Goal: Task Accomplishment & Management: Manage account settings

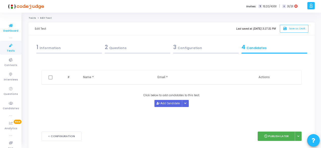
click at [9, 30] on span "Dashboard" at bounding box center [10, 31] width 15 height 4
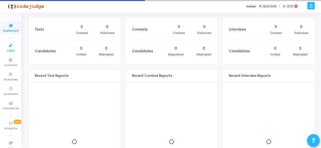
click at [11, 44] on icon at bounding box center [11, 45] width 11 height 6
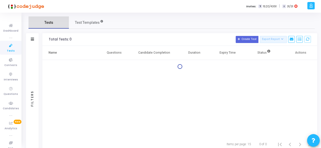
click at [58, 20] on link "Tests" at bounding box center [49, 22] width 40 height 12
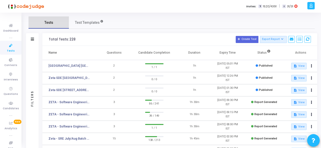
click at [58, 20] on link "Tests" at bounding box center [49, 22] width 40 height 12
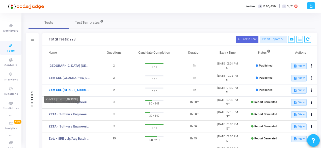
click at [70, 88] on link "Zeta SDE [STREET_ADDRESS]" at bounding box center [70, 90] width 42 height 5
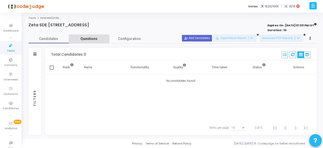
click at [88, 41] on span "Questions" at bounding box center [89, 38] width 40 height 5
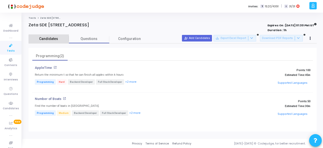
click at [51, 41] on span "Candidates" at bounding box center [49, 38] width 40 height 5
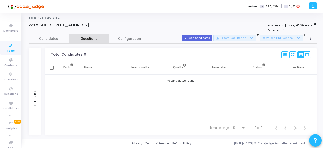
click at [90, 40] on span "Questions" at bounding box center [89, 38] width 40 height 5
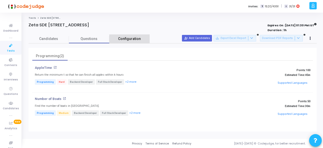
click at [125, 39] on span "Configuration" at bounding box center [129, 38] width 23 height 5
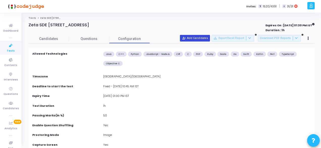
click at [196, 39] on button "person_add_alt Add Candidates" at bounding box center [195, 38] width 30 height 7
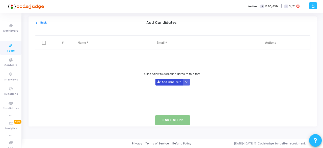
click at [173, 83] on button "Add Candidate" at bounding box center [170, 82] width 28 height 7
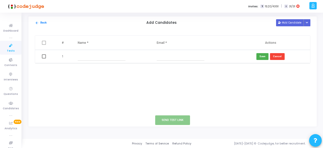
click at [79, 55] on input "text" at bounding box center [102, 56] width 48 height 8
type input "a"
type input "praveen"
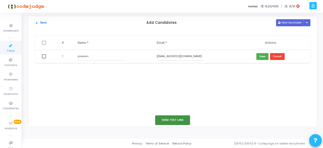
type input "[EMAIL_ADDRESS][DOMAIN_NAME]"
click at [168, 120] on button "Send Test Link" at bounding box center [172, 119] width 35 height 9
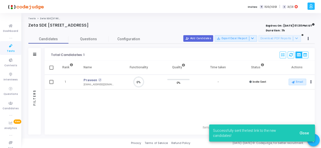
scroll to position [11, 13]
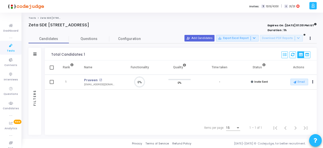
click at [55, 82] on td at bounding box center [51, 82] width 13 height 15
click at [54, 82] on span at bounding box center [52, 82] width 4 height 4
click at [52, 84] on input "checkbox" at bounding box center [52, 84] width 0 height 0
checkbox input "true"
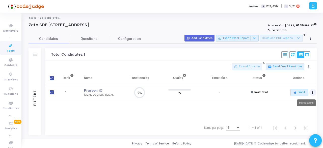
click at [314, 90] on button "Actions" at bounding box center [313, 92] width 7 height 7
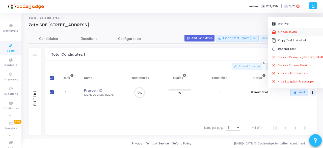
click at [290, 31] on button "drafts Cancel Invite" at bounding box center [299, 32] width 60 height 8
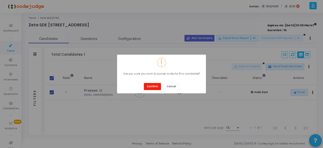
click at [157, 84] on button "Confirm" at bounding box center [152, 86] width 17 height 7
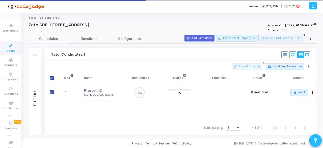
checkbox input "false"
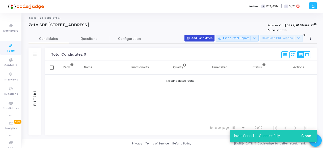
click at [200, 37] on button "person_add_alt Add Candidates" at bounding box center [200, 38] width 30 height 7
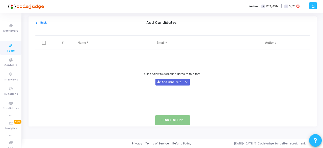
click at [88, 42] on th "Name *" at bounding box center [112, 43] width 79 height 14
click at [82, 43] on th "Name *" at bounding box center [112, 43] width 79 height 14
click at [170, 83] on button "Add Candidate" at bounding box center [170, 82] width 28 height 7
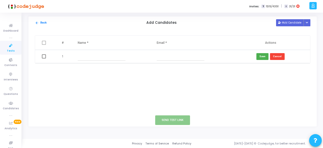
click at [92, 60] on input "text" at bounding box center [102, 56] width 48 height 8
type input "praveen"
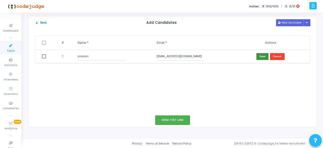
type input "[EMAIL_ADDRESS][DOMAIN_NAME]"
click at [259, 57] on button "Save" at bounding box center [263, 56] width 12 height 7
click at [39, 22] on button "arrow_back Back" at bounding box center [41, 22] width 12 height 5
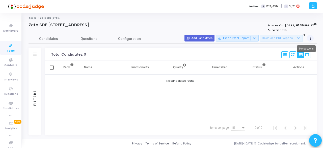
click at [311, 38] on icon at bounding box center [310, 38] width 1 height 3
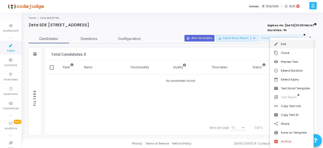
click at [289, 44] on button "edit Edit" at bounding box center [292, 44] width 44 height 9
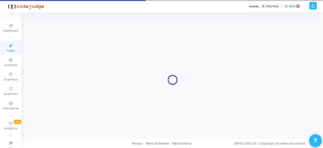
radio input "true"
type input "[DATE] 1:30 PM"
type input "1"
type input "50"
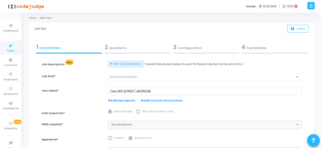
click at [208, 46] on div "3 Configuration" at bounding box center [206, 47] width 66 height 8
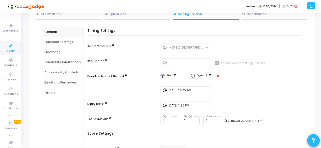
scroll to position [51, 0]
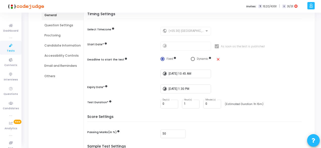
click at [71, 49] on div "Candidate Information" at bounding box center [63, 45] width 42 height 10
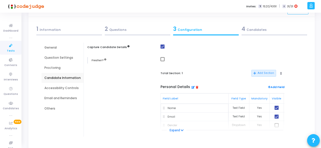
scroll to position [0, 0]
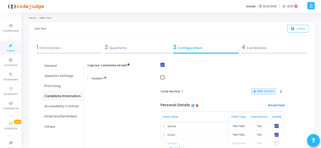
click at [64, 83] on div "Proctoring" at bounding box center [63, 86] width 42 height 10
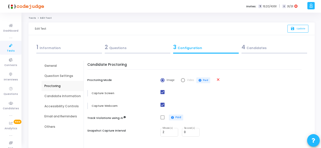
click at [63, 77] on div "Question Settings" at bounding box center [62, 76] width 36 height 5
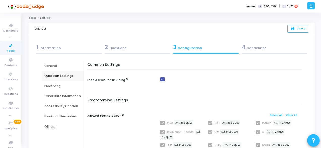
click at [65, 89] on div "Proctoring" at bounding box center [63, 86] width 42 height 10
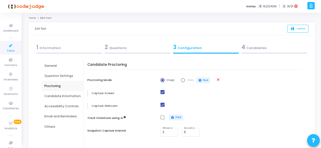
click at [63, 102] on div "Accessibility Controls" at bounding box center [63, 106] width 42 height 10
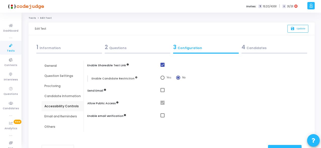
click at [161, 92] on div at bounding box center [233, 91] width 144 height 6
click at [161, 90] on span at bounding box center [163, 90] width 4 height 4
click at [162, 92] on input "checkbox" at bounding box center [162, 92] width 0 height 0
checkbox input "true"
click at [163, 118] on div at bounding box center [233, 116] width 144 height 6
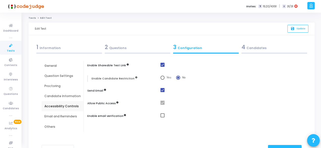
click at [161, 114] on span at bounding box center [163, 115] width 4 height 4
click at [162, 117] on input "checkbox" at bounding box center [162, 117] width 0 height 0
checkbox input "true"
click at [294, 27] on icon "save" at bounding box center [293, 29] width 5 height 4
click at [8, 28] on icon at bounding box center [11, 25] width 11 height 6
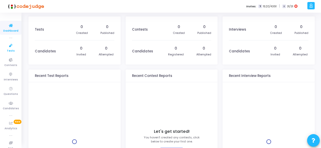
click at [11, 53] on span "Tests" at bounding box center [11, 51] width 8 height 4
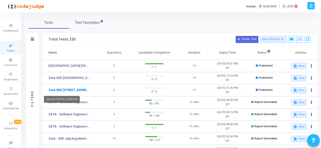
click at [64, 90] on link "Zeta SDE [STREET_ADDRESS]" at bounding box center [70, 90] width 42 height 5
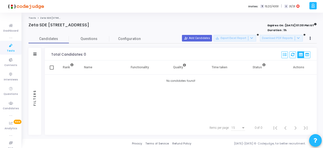
click at [84, 34] on cj-published-test "Zeta SDE 2 Hiring Drive Hyderabad Batch 1 Expires On : [DATE] 01:30 PM IST Dura…" at bounding box center [173, 78] width 289 height 112
click at [94, 37] on span "Questions" at bounding box center [89, 38] width 40 height 5
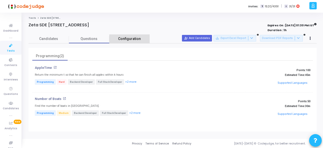
click at [124, 37] on span "Configuration" at bounding box center [129, 38] width 23 height 5
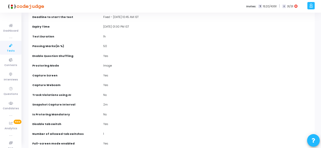
scroll to position [51, 0]
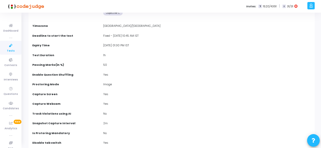
drag, startPoint x: 103, startPoint y: 35, endPoint x: 151, endPoint y: 36, distance: 48.0
click at [149, 36] on div "Fixed - [DATE] 10:45 AM IST" at bounding box center [207, 37] width 213 height 6
click at [151, 36] on div "Fixed - [DATE] 10:45 AM IST" at bounding box center [207, 37] width 213 height 6
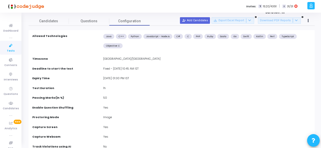
scroll to position [25, 0]
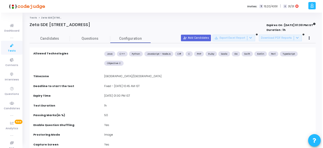
scroll to position [0, 0]
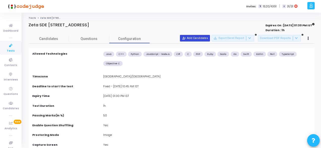
click at [196, 39] on button "person_add_alt Add Candidates" at bounding box center [195, 38] width 30 height 7
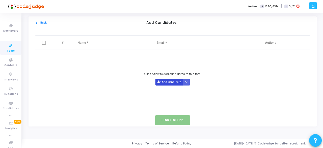
click at [170, 81] on button "Add Candidate" at bounding box center [170, 82] width 28 height 7
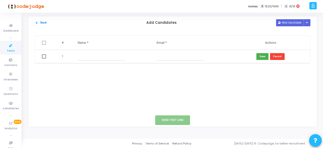
click at [78, 55] on td at bounding box center [112, 56] width 79 height 13
click at [81, 57] on input "text" at bounding box center [102, 56] width 48 height 8
type input "praveen"
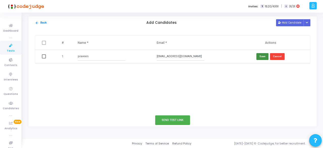
type input "[EMAIL_ADDRESS][DOMAIN_NAME]"
click at [266, 54] on button "Save" at bounding box center [263, 56] width 12 height 7
click at [43, 22] on button "arrow_back Back" at bounding box center [41, 22] width 12 height 5
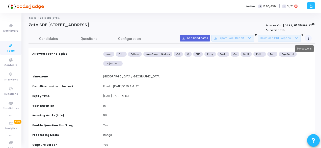
click at [309, 39] on icon at bounding box center [308, 38] width 1 height 3
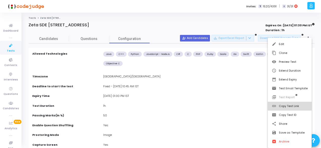
click at [288, 105] on button "link Copy Test Link" at bounding box center [290, 106] width 44 height 9
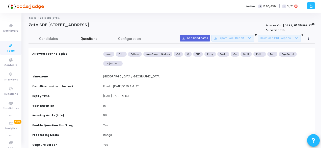
click at [102, 39] on span "Questions" at bounding box center [89, 38] width 40 height 5
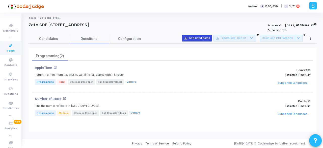
click at [194, 39] on button "person_add_alt Add Candidates" at bounding box center [197, 38] width 30 height 7
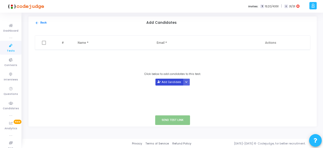
click at [172, 83] on button "Add Candidate" at bounding box center [170, 82] width 28 height 7
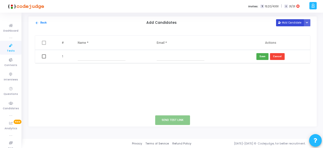
click at [289, 25] on div "arrow_back Back Add Candidates Add Candidate Upload Candidate List" at bounding box center [173, 22] width 289 height 13
click at [289, 23] on button "Add Candidate" at bounding box center [290, 22] width 28 height 7
click at [291, 22] on button "Add Candidate" at bounding box center [290, 22] width 28 height 7
click at [98, 60] on input "text" at bounding box center [102, 56] width 48 height 8
type input "praveen"
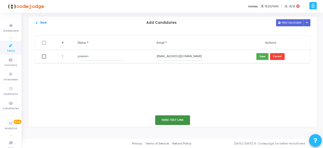
type input "[EMAIL_ADDRESS][DOMAIN_NAME]"
click at [171, 117] on button "Send Test Link" at bounding box center [172, 119] width 35 height 9
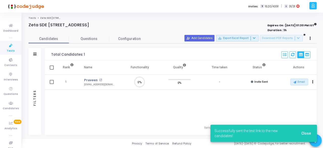
scroll to position [11, 13]
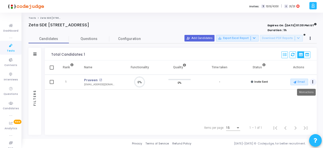
click at [315, 83] on button "Actions" at bounding box center [313, 82] width 7 height 7
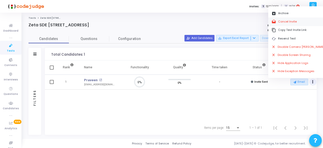
click at [287, 21] on button "drafts Cancel Invite" at bounding box center [299, 21] width 60 height 8
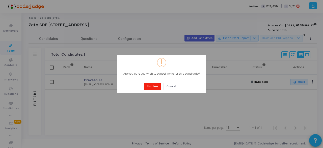
click at [149, 87] on button "Confirm" at bounding box center [152, 86] width 17 height 7
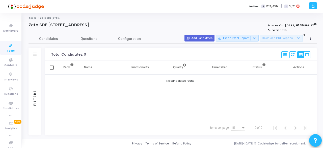
click at [192, 42] on div "Candidates Questions Configuration" at bounding box center [173, 38] width 289 height 9
click at [190, 39] on mat-icon "person_add_alt" at bounding box center [189, 38] width 4 height 4
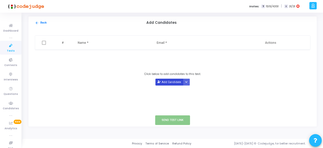
click at [175, 85] on button "Add Candidate" at bounding box center [170, 82] width 28 height 7
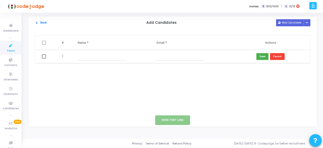
click at [79, 58] on input "text" at bounding box center [102, 56] width 48 height 8
paste input "[PERSON_NAME]"
type input "[PERSON_NAME]"
click at [174, 55] on input "text" at bounding box center [181, 56] width 48 height 8
paste input "[EMAIL_ADDRESS][DOMAIN_NAME]"
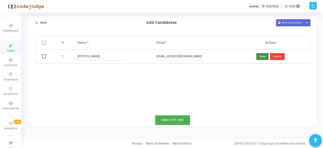
type input "[EMAIL_ADDRESS][DOMAIN_NAME]"
click at [265, 58] on button "Save" at bounding box center [263, 56] width 12 height 7
click at [288, 22] on button "Add Candidate" at bounding box center [290, 22] width 28 height 7
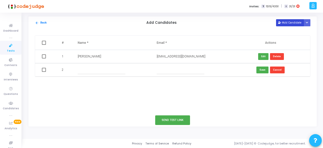
click at [284, 22] on button "Add Candidate" at bounding box center [290, 22] width 28 height 7
click at [281, 23] on icon at bounding box center [279, 22] width 3 height 3
click at [95, 76] on td at bounding box center [112, 69] width 79 height 13
click at [93, 71] on input "text" at bounding box center [102, 70] width 48 height 8
paste input "[PERSON_NAME]"
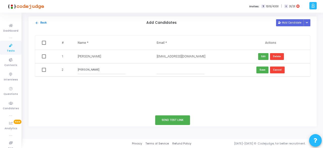
type input "[PERSON_NAME]"
click at [159, 70] on input "text" at bounding box center [181, 70] width 48 height 8
paste input "[EMAIL_ADDRESS][DOMAIN_NAME]"
type input "[EMAIL_ADDRESS][DOMAIN_NAME]"
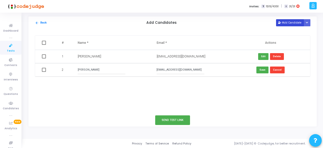
scroll to position [0, 0]
click at [295, 26] on button "Add Candidate" at bounding box center [290, 22] width 28 height 7
click at [264, 68] on button "Save" at bounding box center [263, 69] width 12 height 7
click at [288, 21] on button "Add Candidate" at bounding box center [290, 22] width 28 height 7
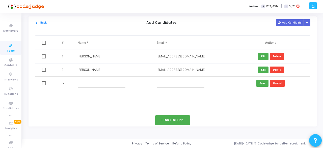
click at [79, 83] on input "text" at bounding box center [102, 83] width 48 height 8
paste input "[PERSON_NAME]"
type input "[PERSON_NAME]"
click at [168, 85] on input "text" at bounding box center [181, 83] width 48 height 8
paste input "[EMAIL_ADDRESS][DOMAIN_NAME]"
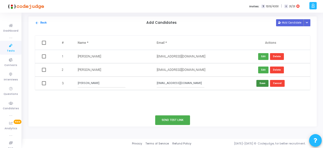
type input "[EMAIL_ADDRESS][DOMAIN_NAME]"
click at [266, 85] on button "Save" at bounding box center [263, 83] width 12 height 7
click at [295, 22] on button "Add Candidate" at bounding box center [290, 22] width 28 height 7
click at [170, 95] on input "text" at bounding box center [181, 96] width 48 height 8
paste input "[EMAIL_ADDRESS][DOMAIN_NAME]"
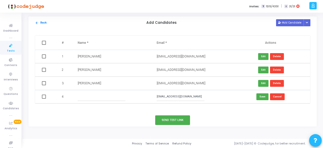
type input "[EMAIL_ADDRESS][DOMAIN_NAME]"
click at [86, 92] on td at bounding box center [112, 96] width 79 height 13
click at [86, 98] on input "text" at bounding box center [102, 96] width 48 height 8
click at [86, 93] on input "text" at bounding box center [102, 96] width 48 height 8
paste input "[PERSON_NAME]"
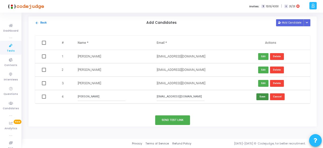
type input "[PERSON_NAME]"
click at [267, 96] on button "Save" at bounding box center [263, 96] width 12 height 7
click at [292, 21] on button "Add Candidate" at bounding box center [290, 22] width 28 height 7
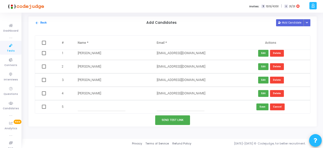
click at [80, 108] on input "text" at bounding box center [102, 107] width 48 height 8
paste input "[PERSON_NAME]"
type input "[PERSON_NAME]"
click at [165, 108] on input "text" at bounding box center [181, 107] width 48 height 8
paste input "[EMAIL_ADDRESS][DOMAIN_NAME]"
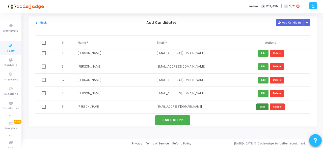
type input "[EMAIL_ADDRESS][DOMAIN_NAME]"
click at [264, 105] on button "Save" at bounding box center [263, 106] width 12 height 7
click at [287, 23] on button "Add Candidate" at bounding box center [290, 22] width 28 height 7
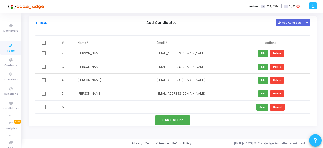
scroll to position [17, 0]
click at [169, 111] on td at bounding box center [191, 106] width 79 height 13
click at [169, 110] on input "text" at bounding box center [181, 107] width 48 height 8
paste input "[EMAIL_ADDRESS][DOMAIN_NAME]"
type input "[EMAIL_ADDRESS][DOMAIN_NAME]"
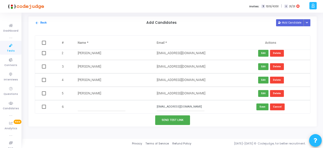
click at [100, 108] on input "text" at bounding box center [102, 107] width 48 height 8
paste input "khandalchinmaygmailcom"
type input "khandalchinmaygmailcom"
click at [267, 105] on button "Save" at bounding box center [263, 106] width 12 height 7
click at [287, 21] on button "Add Candidate" at bounding box center [290, 22] width 28 height 7
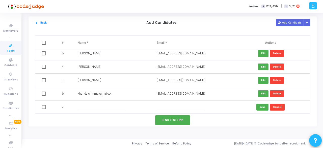
scroll to position [30, 0]
click at [85, 108] on input "text" at bounding box center [102, 107] width 48 height 8
paste input "[PERSON_NAME] M"
type input "[PERSON_NAME] M"
click at [158, 107] on input "text" at bounding box center [181, 107] width 48 height 8
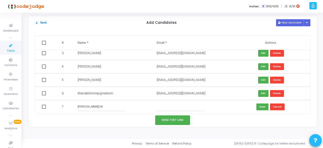
paste input "[PERSON_NAME] M"
type input "S"
paste input "[EMAIL_ADDRESS][DOMAIN_NAME]"
type input "[EMAIL_ADDRESS][DOMAIN_NAME]"
click at [262, 106] on button "Save" at bounding box center [263, 106] width 12 height 7
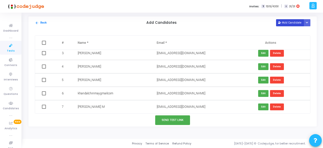
click at [287, 23] on button "Add Candidate" at bounding box center [290, 22] width 28 height 7
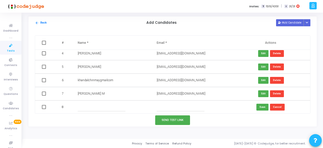
scroll to position [43, 0]
click at [79, 108] on input "text" at bounding box center [102, 107] width 48 height 8
paste input "[PERSON_NAME]"
type input "[PERSON_NAME]"
click at [170, 108] on input "text" at bounding box center [181, 107] width 48 height 8
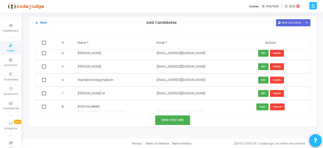
paste input "[EMAIL_ADDRESS][DOMAIN_NAME]"
type input "[EMAIL_ADDRESS][DOMAIN_NAME]"
click at [263, 107] on button "Save" at bounding box center [263, 106] width 12 height 7
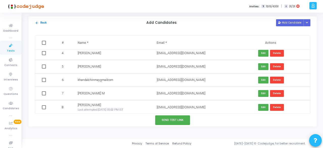
scroll to position [44, 0]
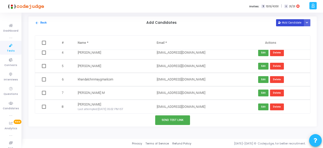
click at [288, 22] on button "Add Candidate" at bounding box center [290, 22] width 28 height 7
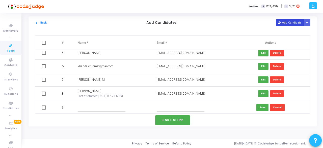
scroll to position [57, 0]
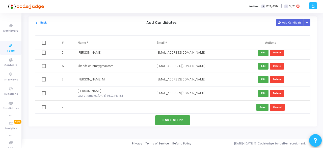
click at [82, 108] on input "text" at bounding box center [102, 107] width 48 height 8
paste input "[PERSON_NAME]"
type input "[PERSON_NAME]"
click at [159, 107] on input "text" at bounding box center [181, 107] width 48 height 8
paste input "[EMAIL_ADDRESS][DOMAIN_NAME]"
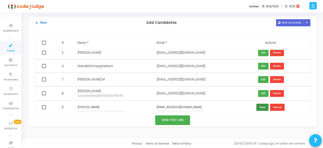
type input "[EMAIL_ADDRESS][DOMAIN_NAME]"
click at [265, 107] on button "Save" at bounding box center [263, 107] width 12 height 7
click at [292, 21] on button "Add Candidate" at bounding box center [290, 22] width 28 height 7
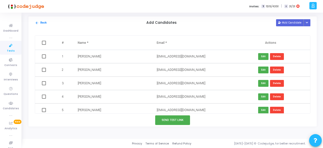
scroll to position [71, 0]
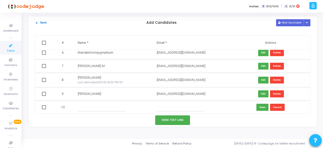
click at [162, 109] on input "text" at bounding box center [181, 107] width 48 height 8
paste input "[EMAIL_ADDRESS][DOMAIN_NAME]"
type input "[EMAIL_ADDRESS][DOMAIN_NAME]"
click at [82, 107] on input "text" at bounding box center [102, 107] width 48 height 8
paste input "[PERSON_NAME]"
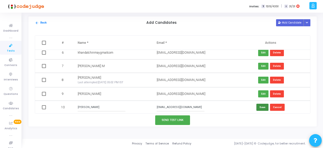
type input "[PERSON_NAME]"
click at [264, 107] on button "Save" at bounding box center [263, 107] width 12 height 7
click at [281, 24] on button "Add Candidate" at bounding box center [290, 22] width 28 height 7
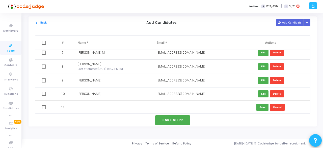
click at [163, 106] on input "text" at bounding box center [181, 107] width 48 height 8
paste input "[EMAIL_ADDRESS][DOMAIN_NAME]"
type input "[EMAIL_ADDRESS][DOMAIN_NAME]"
click at [79, 106] on input "text" at bounding box center [102, 107] width 48 height 8
paste input "[PERSON_NAME] [PERSON_NAME]"
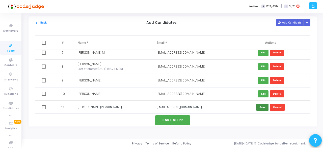
type input "[PERSON_NAME] [PERSON_NAME]"
click at [263, 108] on button "Save" at bounding box center [263, 107] width 12 height 7
click at [289, 21] on button "Add Candidate" at bounding box center [290, 22] width 28 height 7
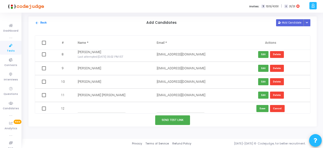
scroll to position [98, 0]
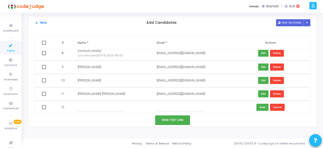
click at [78, 108] on input "text" at bounding box center [102, 107] width 48 height 8
paste input "[PERSON_NAME]"
type input "[PERSON_NAME]"
click at [164, 109] on input "text" at bounding box center [181, 107] width 48 height 8
paste input "[EMAIL_ADDRESS][PERSON_NAME][DOMAIN_NAME]"
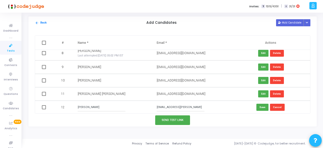
type input "[EMAIL_ADDRESS][PERSON_NAME][DOMAIN_NAME]"
click at [263, 111] on td "Save Cancel" at bounding box center [270, 107] width 79 height 13
click at [262, 109] on button "Save" at bounding box center [263, 107] width 12 height 7
click at [290, 22] on button "Add Candidate" at bounding box center [290, 22] width 28 height 7
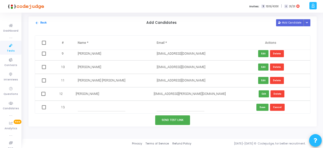
click at [87, 106] on input "text" at bounding box center [102, 107] width 48 height 8
paste input "[PERSON_NAME]"
type input "[PERSON_NAME]"
click at [167, 106] on input "text" at bounding box center [181, 107] width 48 height 8
paste input "[EMAIL_ADDRESS][DOMAIN_NAME]"
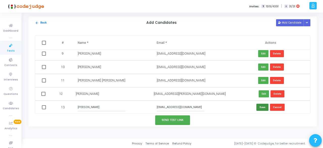
type input "[EMAIL_ADDRESS][DOMAIN_NAME]"
click at [264, 107] on button "Save" at bounding box center [263, 107] width 12 height 7
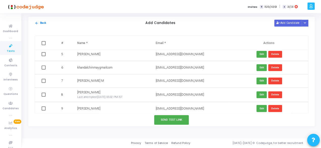
scroll to position [0, 0]
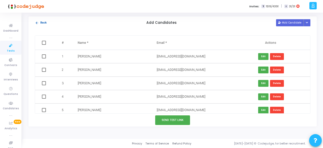
click at [37, 22] on mat-icon "arrow_back" at bounding box center [37, 23] width 4 height 4
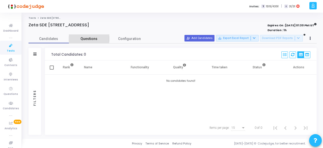
click at [103, 40] on span "Questions" at bounding box center [89, 38] width 40 height 5
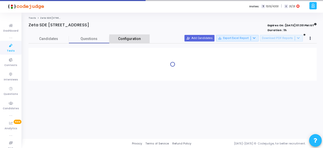
click at [127, 39] on span "Configuration" at bounding box center [129, 38] width 23 height 5
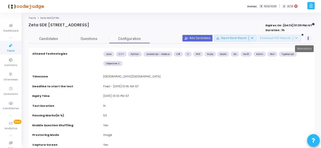
click at [309, 36] on button at bounding box center [308, 38] width 7 height 7
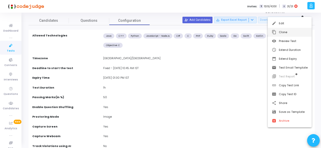
scroll to position [17, 0]
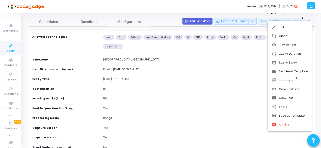
click at [168, 80] on div at bounding box center [160, 74] width 321 height 148
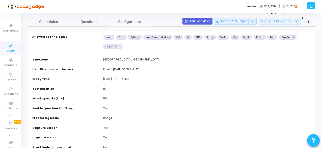
scroll to position [0, 0]
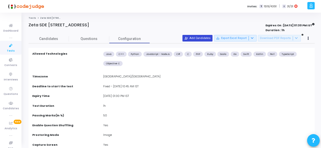
click at [197, 40] on button "person_add_alt Add Candidates" at bounding box center [198, 38] width 30 height 7
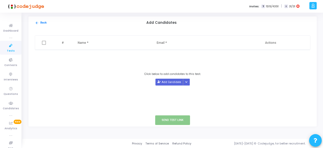
click at [35, 23] on div "arrow_back Back Add Candidates Add Candidate Upload Candidate List" at bounding box center [173, 22] width 289 height 13
click at [38, 22] on mat-icon "arrow_back" at bounding box center [37, 23] width 4 height 4
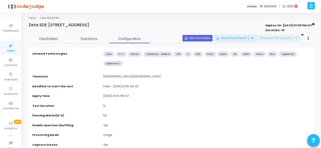
scroll to position [0, 0]
click at [55, 35] on link "Candidates" at bounding box center [49, 38] width 40 height 9
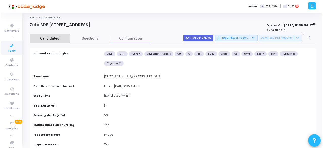
scroll to position [0, 0]
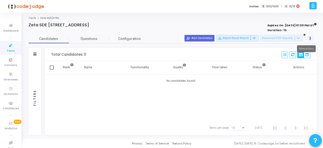
click at [312, 39] on button at bounding box center [310, 38] width 7 height 7
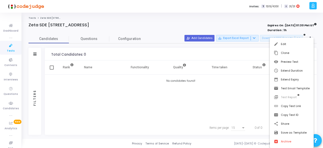
click at [151, 87] on div at bounding box center [161, 74] width 323 height 148
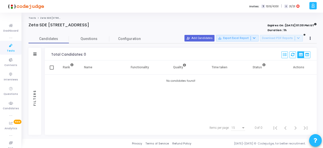
click at [243, 128] on div "Items per page:" at bounding box center [243, 127] width 3 height 1
click at [245, 127] on div "Items per page:" at bounding box center [243, 128] width 5 height 4
click at [244, 37] on button "save_alt Export Excel Report" at bounding box center [237, 38] width 43 height 7
click at [209, 90] on div at bounding box center [161, 74] width 323 height 148
click at [204, 40] on button "person_add_alt Add Candidates" at bounding box center [200, 38] width 30 height 7
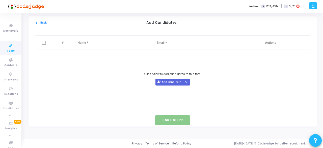
click at [42, 42] on span at bounding box center [44, 43] width 4 height 4
click at [179, 80] on button "Add Candidate" at bounding box center [170, 82] width 28 height 7
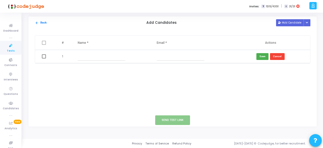
click at [85, 60] on input "text" at bounding box center [102, 56] width 48 height 8
paste input "[PERSON_NAME]"
type input "[PERSON_NAME]"
click at [190, 54] on input "text" at bounding box center [181, 56] width 48 height 8
paste input "[EMAIL_ADDRESS][DOMAIN_NAME]"
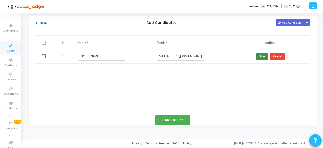
type input "[EMAIL_ADDRESS][DOMAIN_NAME]"
click at [264, 55] on button "Save" at bounding box center [263, 56] width 12 height 7
click at [291, 21] on button "Add Candidate" at bounding box center [290, 22] width 28 height 7
click at [88, 73] on input "text" at bounding box center [102, 70] width 48 height 8
paste input "[PERSON_NAME]"
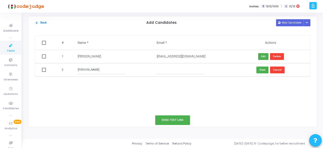
type input "[PERSON_NAME]"
click at [156, 70] on td at bounding box center [191, 69] width 79 height 13
click at [160, 71] on input "text" at bounding box center [181, 70] width 48 height 8
paste input "[EMAIL_ADDRESS][DOMAIN_NAME]"
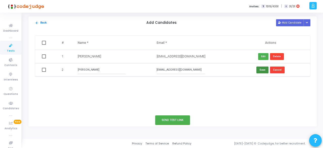
type input "[EMAIL_ADDRESS][DOMAIN_NAME]"
click at [265, 68] on button "Save" at bounding box center [263, 69] width 12 height 7
click at [288, 23] on button "Add Candidate" at bounding box center [290, 22] width 28 height 7
click at [78, 83] on input "text" at bounding box center [102, 83] width 48 height 8
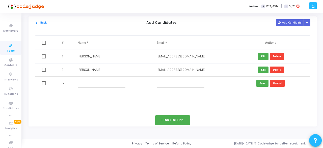
paste input "poreddyabhilashreddy14gmailcom"
type input "poreddyabhilashreddy14gmailcom"
click at [169, 86] on input "text" at bounding box center [181, 83] width 48 height 8
paste input "[EMAIL_ADDRESS][DOMAIN_NAME]"
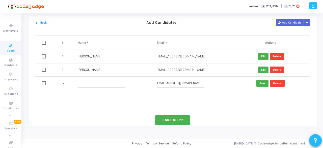
type input "[EMAIL_ADDRESS][DOMAIN_NAME]"
click at [184, 84] on input "[EMAIL_ADDRESS][DOMAIN_NAME]" at bounding box center [181, 83] width 48 height 8
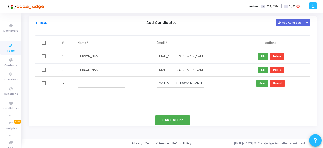
click at [184, 84] on input "[EMAIL_ADDRESS][DOMAIN_NAME]" at bounding box center [181, 83] width 48 height 8
paste input "[EMAIL_ADDRESS][DOMAIN_NAME]"
type input "[EMAIL_ADDRESS][DOMAIN_NAME]"
click at [80, 84] on input "text" at bounding box center [102, 83] width 48 height 8
paste input "[PERSON_NAME]"
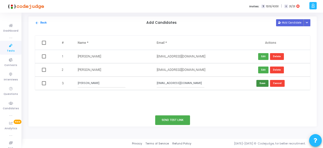
type input "[PERSON_NAME]"
click at [266, 83] on button "Save" at bounding box center [263, 83] width 12 height 7
click at [290, 23] on button "Add Candidate" at bounding box center [290, 22] width 28 height 7
click at [86, 95] on input "text" at bounding box center [102, 96] width 48 height 8
paste input "[PERSON_NAME]"
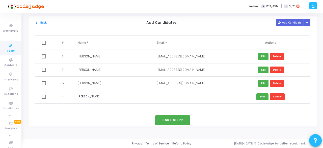
type input "[PERSON_NAME]"
click at [193, 95] on input "text" at bounding box center [181, 96] width 48 height 8
paste input "[EMAIL_ADDRESS][DOMAIN_NAME]"
type input "[EMAIL_ADDRESS][DOMAIN_NAME]"
click at [292, 22] on button "Add Candidate" at bounding box center [290, 22] width 28 height 7
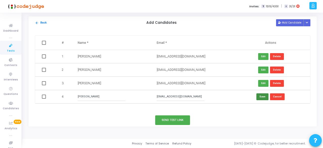
click at [266, 98] on button "Save" at bounding box center [263, 96] width 12 height 7
click at [292, 24] on button "Add Candidate" at bounding box center [290, 22] width 28 height 7
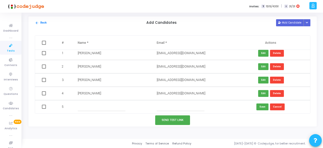
click at [95, 107] on input "text" at bounding box center [102, 107] width 48 height 8
paste input "[PERSON_NAME]"
type input "[PERSON_NAME]"
click at [167, 108] on input "text" at bounding box center [181, 107] width 48 height 8
paste input "[EMAIL_ADDRESS][DOMAIN_NAME]"
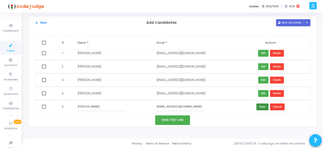
type input "[EMAIL_ADDRESS][DOMAIN_NAME]"
click at [262, 106] on button "Save" at bounding box center [263, 106] width 12 height 7
click at [288, 24] on button "Add Candidate" at bounding box center [290, 22] width 28 height 7
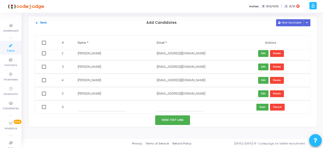
scroll to position [17, 0]
click at [73, 107] on td at bounding box center [112, 106] width 79 height 13
click at [81, 108] on input "text" at bounding box center [102, 107] width 48 height 8
paste input "[PERSON_NAME]"
type input "[PERSON_NAME]"
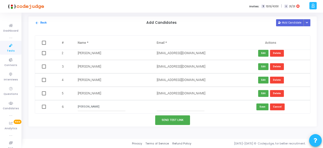
click at [164, 109] on input "text" at bounding box center [181, 107] width 48 height 8
paste input "[EMAIL_ADDRESS][DOMAIN_NAME]"
type input "[EMAIL_ADDRESS][DOMAIN_NAME]"
click at [261, 107] on button "Save" at bounding box center [263, 106] width 12 height 7
click at [287, 21] on button "Add Candidate" at bounding box center [290, 22] width 28 height 7
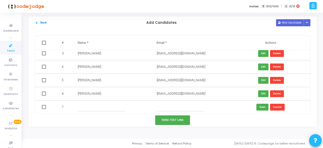
scroll to position [30, 0]
click at [69, 105] on td "7" at bounding box center [63, 106] width 19 height 13
click at [82, 107] on input "text" at bounding box center [102, 107] width 48 height 8
paste input "[PERSON_NAME] M"
type input "[PERSON_NAME] M"
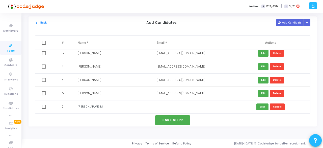
click at [165, 106] on input "text" at bounding box center [181, 107] width 48 height 8
paste input "[EMAIL_ADDRESS][DOMAIN_NAME]"
type input "[EMAIL_ADDRESS][DOMAIN_NAME]"
click at [259, 107] on button "Save" at bounding box center [263, 106] width 12 height 7
click at [285, 22] on button "Add Candidate" at bounding box center [290, 22] width 28 height 7
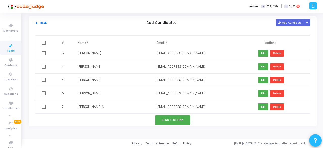
scroll to position [43, 0]
click at [83, 106] on input "text" at bounding box center [102, 107] width 48 height 8
paste input "[PERSON_NAME]"
type input "[PERSON_NAME]"
click at [163, 108] on input "text" at bounding box center [181, 107] width 48 height 8
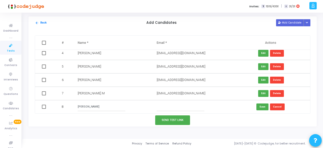
paste input "[EMAIL_ADDRESS][DOMAIN_NAME]"
type input "[EMAIL_ADDRESS][DOMAIN_NAME]"
click at [261, 106] on button "Save" at bounding box center [263, 106] width 12 height 7
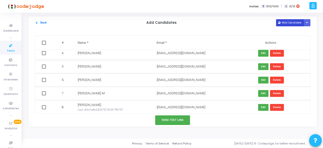
click at [289, 23] on button "Add Candidate" at bounding box center [290, 22] width 28 height 7
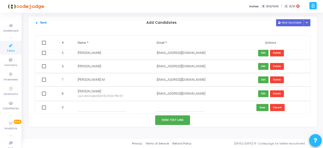
scroll to position [57, 0]
click at [91, 112] on td at bounding box center [112, 107] width 79 height 13
click at [91, 109] on input "text" at bounding box center [102, 107] width 48 height 8
paste input "[PERSON_NAME]"
type input "[PERSON_NAME]"
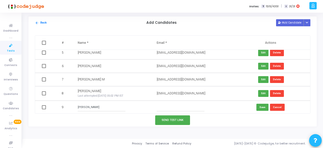
click at [172, 111] on input "text" at bounding box center [181, 107] width 48 height 8
paste input "[EMAIL_ADDRESS][DOMAIN_NAME]"
type input "[EMAIL_ADDRESS][DOMAIN_NAME]"
click at [260, 108] on button "Save" at bounding box center [263, 107] width 12 height 7
click at [291, 24] on button "Add Candidate" at bounding box center [290, 22] width 28 height 7
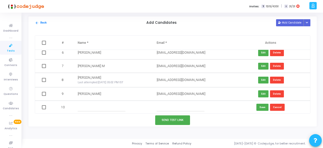
scroll to position [71, 0]
click at [100, 110] on input "text" at bounding box center [102, 107] width 48 height 8
paste input "[PERSON_NAME]"
type input "[PERSON_NAME]"
click at [166, 108] on input "text" at bounding box center [181, 107] width 48 height 8
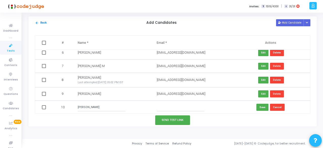
paste input "[EMAIL_ADDRESS][DOMAIN_NAME]"
type input "[EMAIL_ADDRESS][DOMAIN_NAME]"
click at [260, 106] on button "Save" at bounding box center [263, 107] width 12 height 7
click at [286, 24] on button "Add Candidate" at bounding box center [290, 22] width 28 height 7
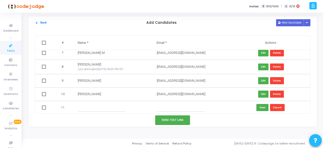
scroll to position [84, 0]
click at [76, 106] on td at bounding box center [112, 107] width 79 height 13
click at [81, 108] on input "text" at bounding box center [102, 107] width 48 height 8
paste input "[PERSON_NAME] [PERSON_NAME]"
type input "[PERSON_NAME] [PERSON_NAME]"
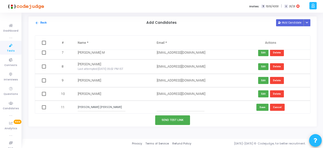
click at [166, 107] on input "text" at bounding box center [181, 107] width 48 height 8
paste input "[EMAIL_ADDRESS][DOMAIN_NAME]"
type input "[EMAIL_ADDRESS][DOMAIN_NAME]"
click at [264, 105] on button "Save" at bounding box center [263, 107] width 12 height 7
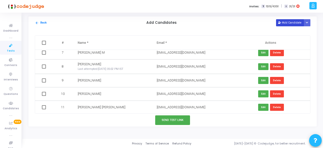
click at [287, 25] on button "Add Candidate" at bounding box center [290, 22] width 28 height 7
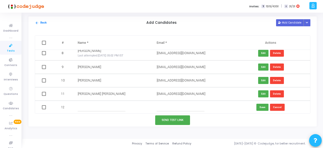
click at [82, 107] on input "text" at bounding box center [102, 107] width 48 height 8
paste input "[PERSON_NAME]"
type input "[PERSON_NAME]"
click at [162, 107] on input "text" at bounding box center [181, 107] width 48 height 8
paste input "[EMAIL_ADDRESS][PERSON_NAME][DOMAIN_NAME]"
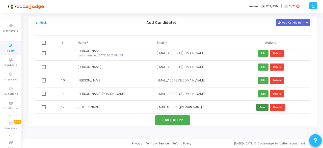
type input "[EMAIL_ADDRESS][PERSON_NAME][DOMAIN_NAME]"
click at [262, 108] on button "Save" at bounding box center [263, 107] width 12 height 7
click at [299, 24] on button "Add Candidate" at bounding box center [290, 22] width 28 height 7
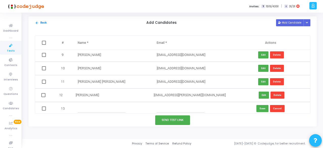
scroll to position [111, 0]
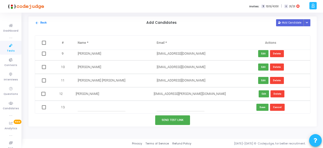
click at [79, 109] on input "text" at bounding box center [102, 107] width 48 height 8
paste input "[PERSON_NAME]"
type input "[PERSON_NAME]"
click at [166, 108] on input "text" at bounding box center [181, 107] width 48 height 8
paste input "[EMAIL_ADDRESS][DOMAIN_NAME]"
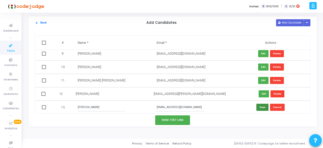
type input "[EMAIL_ADDRESS][DOMAIN_NAME]"
click at [264, 105] on button "Save" at bounding box center [263, 107] width 12 height 7
click at [183, 116] on button "Send Test Link" at bounding box center [172, 119] width 35 height 9
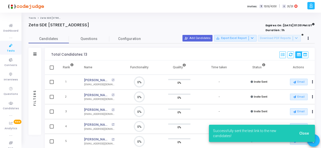
scroll to position [0, 0]
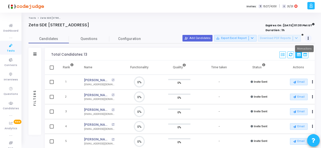
click at [307, 39] on button at bounding box center [308, 38] width 7 height 7
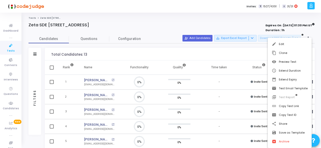
click at [313, 32] on div at bounding box center [160, 74] width 321 height 148
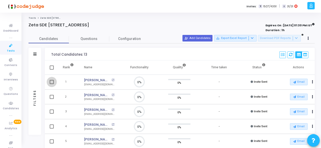
click at [52, 81] on span at bounding box center [52, 82] width 4 height 4
click at [52, 84] on input "checkbox" at bounding box center [52, 84] width 0 height 0
checkbox input "true"
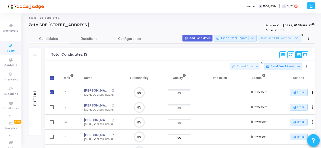
click at [54, 106] on span at bounding box center [52, 107] width 4 height 4
click at [52, 109] on input "checkbox" at bounding box center [52, 109] width 0 height 0
checkbox input "true"
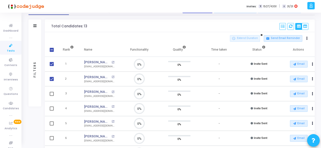
click at [53, 92] on span at bounding box center [52, 94] width 4 height 4
click at [52, 96] on input "checkbox" at bounding box center [52, 96] width 0 height 0
checkbox input "true"
click at [51, 114] on td at bounding box center [51, 108] width 13 height 15
click at [51, 109] on span at bounding box center [52, 108] width 4 height 4
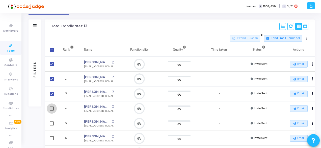
click at [52, 110] on input "checkbox" at bounding box center [52, 110] width 0 height 0
checkbox input "true"
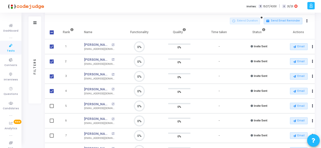
scroll to position [46, 0]
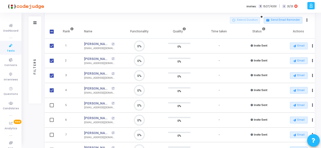
click at [52, 104] on span at bounding box center [52, 105] width 4 height 4
click at [52, 107] on input "checkbox" at bounding box center [52, 107] width 0 height 0
checkbox input "true"
click at [51, 119] on span at bounding box center [52, 120] width 4 height 4
click at [52, 122] on input "checkbox" at bounding box center [52, 122] width 0 height 0
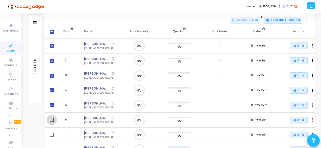
checkbox input "true"
click at [52, 134] on span at bounding box center [52, 135] width 4 height 4
click at [52, 137] on input "checkbox" at bounding box center [52, 137] width 0 height 0
checkbox input "true"
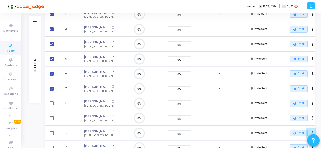
scroll to position [93, 0]
click at [52, 102] on span at bounding box center [52, 103] width 4 height 4
click at [52, 105] on input "checkbox" at bounding box center [52, 105] width 0 height 0
checkbox input "true"
click at [52, 117] on span at bounding box center [52, 118] width 4 height 4
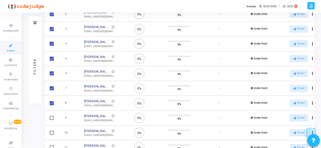
click at [52, 120] on input "checkbox" at bounding box center [52, 120] width 0 height 0
checkbox input "true"
click at [52, 132] on span at bounding box center [52, 133] width 4 height 4
click at [52, 135] on input "checkbox" at bounding box center [52, 135] width 0 height 0
checkbox input "true"
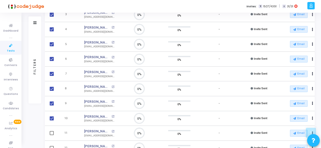
scroll to position [108, 0]
click at [51, 133] on span at bounding box center [52, 133] width 4 height 4
click at [52, 135] on input "checkbox" at bounding box center [52, 135] width 0 height 0
checkbox input "true"
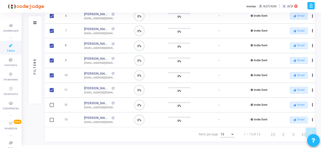
scroll to position [151, 0]
click at [52, 103] on mat-checkbox at bounding box center [52, 105] width 4 height 4
click at [53, 103] on span at bounding box center [52, 105] width 4 height 4
click at [52, 107] on input "checkbox" at bounding box center [52, 107] width 0 height 0
checkbox input "true"
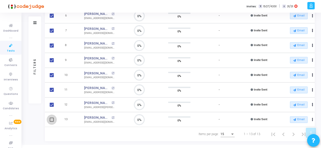
click at [52, 118] on span at bounding box center [52, 119] width 4 height 4
click at [52, 122] on input "checkbox" at bounding box center [52, 122] width 0 height 0
checkbox input "true"
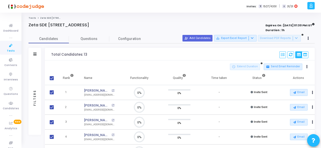
scroll to position [19, 0]
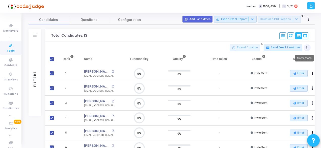
click at [308, 46] on button at bounding box center [307, 47] width 7 height 7
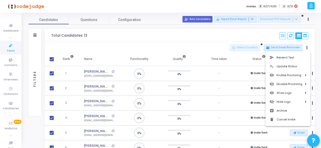
click at [199, 34] on div at bounding box center [160, 74] width 321 height 148
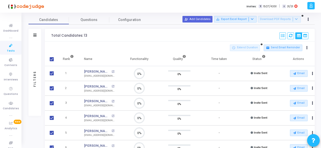
click at [52, 58] on span at bounding box center [52, 59] width 4 height 4
click at [52, 61] on input "checkbox" at bounding box center [52, 61] width 0 height 0
checkbox input "false"
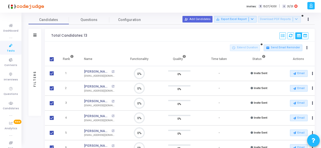
checkbox input "false"
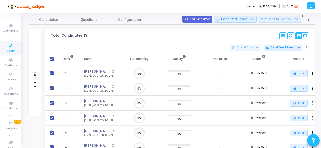
checkbox input "false"
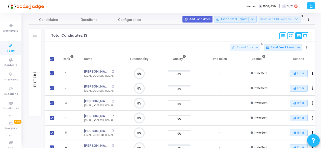
checkbox input "false"
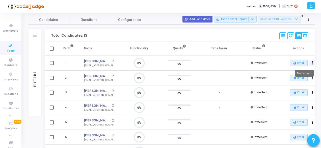
click at [312, 62] on icon "Actions" at bounding box center [312, 63] width 1 height 3
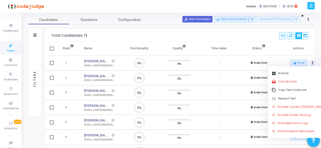
click at [228, 36] on div "Total Candidates: 13 Select S No Name Questions Functionality Quality Time Take…" at bounding box center [180, 35] width 270 height 13
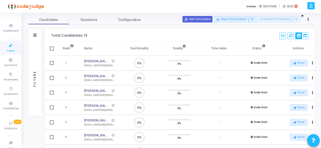
scroll to position [0, 0]
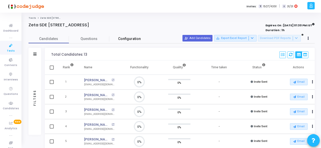
click at [124, 38] on span "Configuration" at bounding box center [129, 38] width 23 height 5
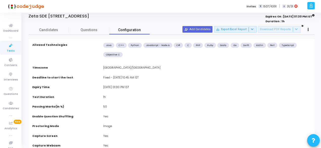
scroll to position [9, 0]
click at [308, 28] on button at bounding box center [308, 29] width 7 height 7
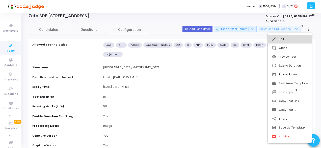
click at [292, 37] on button "edit Edit" at bounding box center [290, 39] width 44 height 9
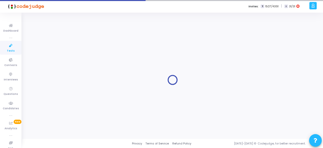
type input "Zeta SDE [STREET_ADDRESS]"
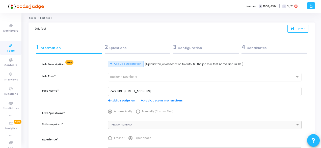
click at [195, 48] on div "3 Configuration" at bounding box center [206, 47] width 66 height 8
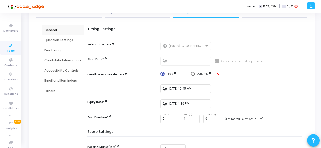
scroll to position [36, 0]
click at [201, 88] on input "[DATE] 10:45 AM" at bounding box center [189, 89] width 40 height 4
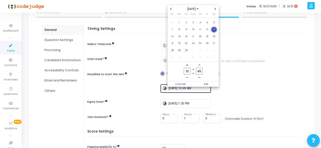
scroll to position [0, 0]
click at [201, 77] on span "Minus a minute" at bounding box center [199, 77] width 4 height 4
click at [199, 65] on icon "Add a minute" at bounding box center [200, 64] width 2 height 1
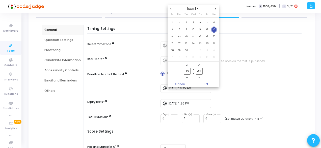
click at [199, 65] on icon "Add a minute" at bounding box center [200, 64] width 2 height 1
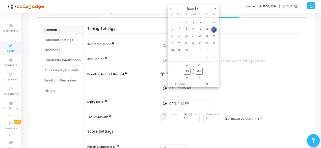
click at [199, 65] on icon "Add a minute" at bounding box center [200, 64] width 2 height 1
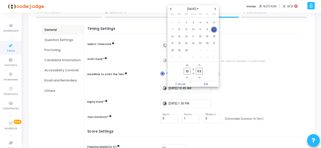
click at [199, 65] on icon "Add a minute" at bounding box center [200, 64] width 2 height 1
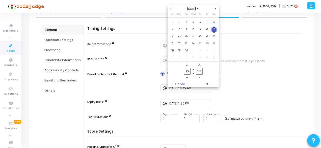
click at [199, 65] on icon "Add a minute" at bounding box center [200, 64] width 2 height 1
type input "59"
click at [199, 65] on icon "Add a minute" at bounding box center [200, 64] width 2 height 1
type input "11"
click at [199, 65] on icon "Add a minute" at bounding box center [200, 64] width 2 height 1
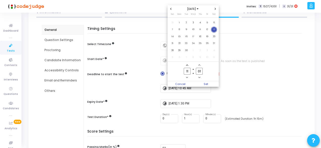
click at [199, 78] on icon "Minus a minute" at bounding box center [200, 77] width 2 height 1
type input "00"
click at [209, 84] on span "Set" at bounding box center [207, 84] width 26 height 6
type input "[DATE] 11:00 AM"
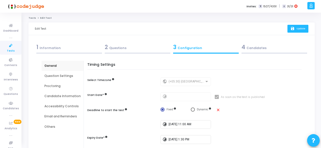
click at [297, 30] on span "Update" at bounding box center [301, 28] width 9 height 3
click at [10, 26] on icon at bounding box center [11, 25] width 11 height 6
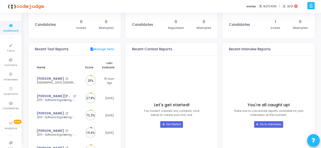
scroll to position [2, 3]
